Goal: Information Seeking & Learning: Learn about a topic

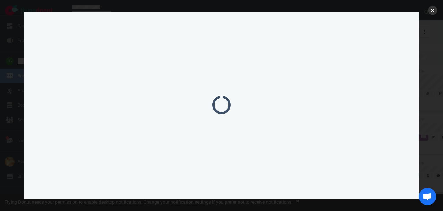
click at [434, 9] on button "close" at bounding box center [432, 10] width 9 height 9
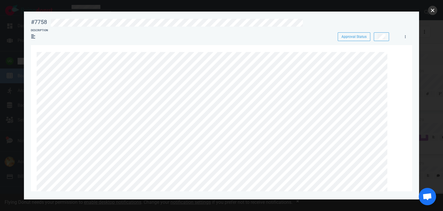
click at [437, 11] on button "close" at bounding box center [432, 10] width 9 height 9
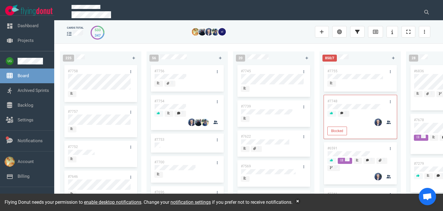
click at [283, 29] on div at bounding box center [211, 32] width 200 height 8
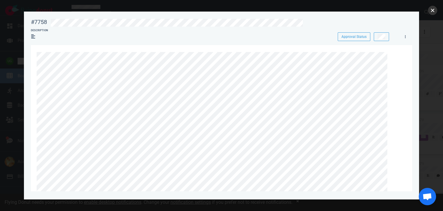
click at [432, 12] on button "close" at bounding box center [432, 10] width 9 height 9
